Goal: Navigation & Orientation: Find specific page/section

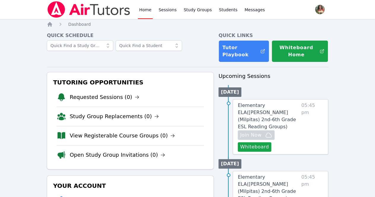
click at [0, 1] on nav "Home Sessions Study Groups Students Messages Open user menu Lisa Batuski Open m…" at bounding box center [187, 9] width 375 height 19
click at [176, 88] on li "Requested Sessions (0)" at bounding box center [130, 97] width 147 height 19
